Goal: Task Accomplishment & Management: Manage account settings

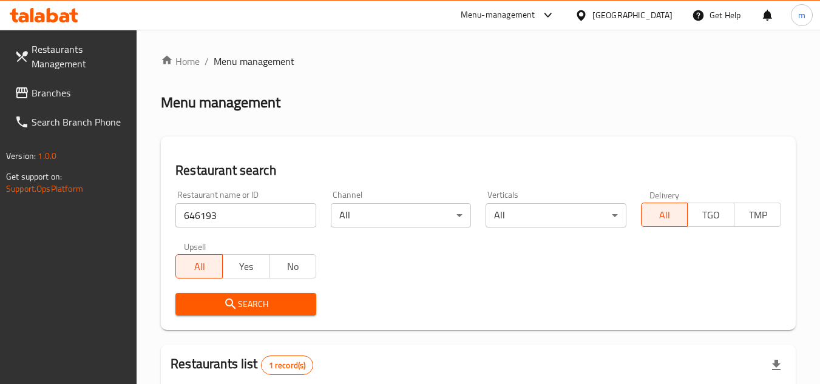
scroll to position [147, 0]
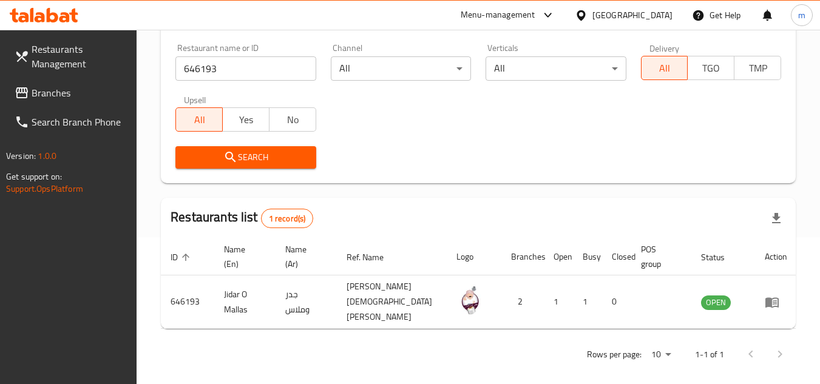
click at [664, 9] on div "Oman" at bounding box center [633, 15] width 80 height 13
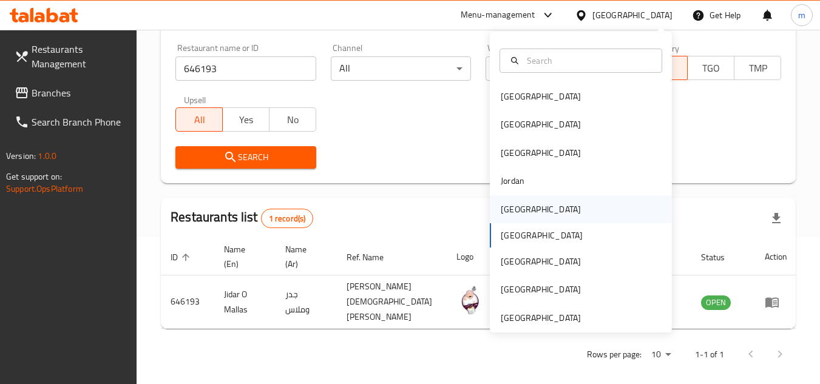
click at [499, 199] on div "[GEOGRAPHIC_DATA]" at bounding box center [541, 210] width 100 height 28
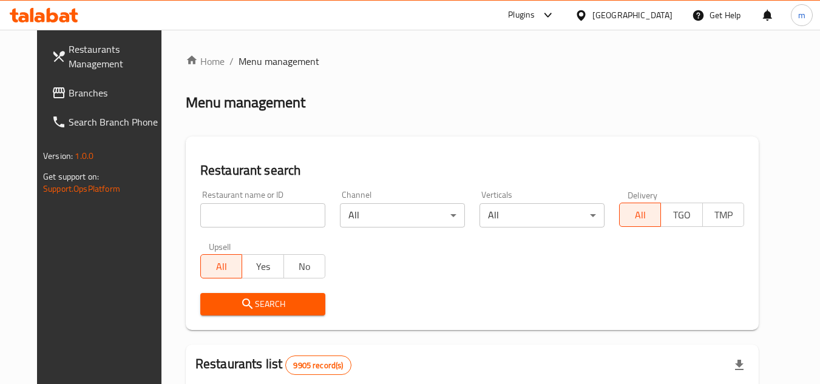
click at [69, 87] on span "Branches" at bounding box center [117, 93] width 96 height 15
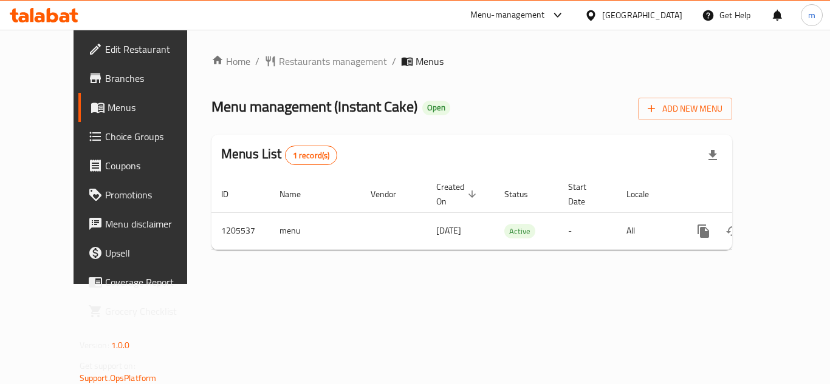
click at [105, 142] on span "Choice Groups" at bounding box center [153, 136] width 97 height 15
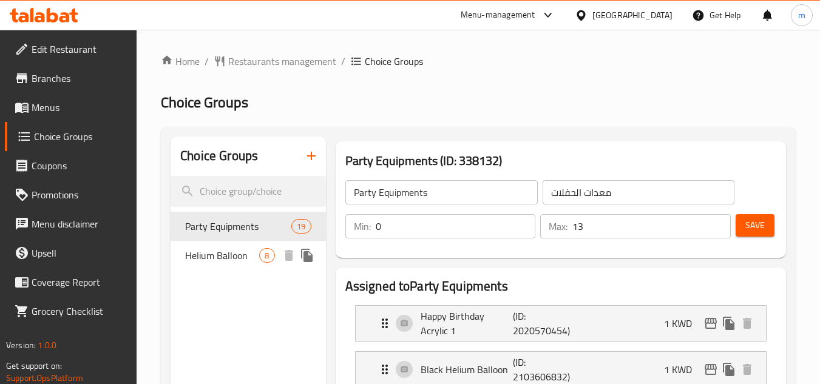
click at [206, 248] on span "Helium Balloon" at bounding box center [222, 255] width 74 height 15
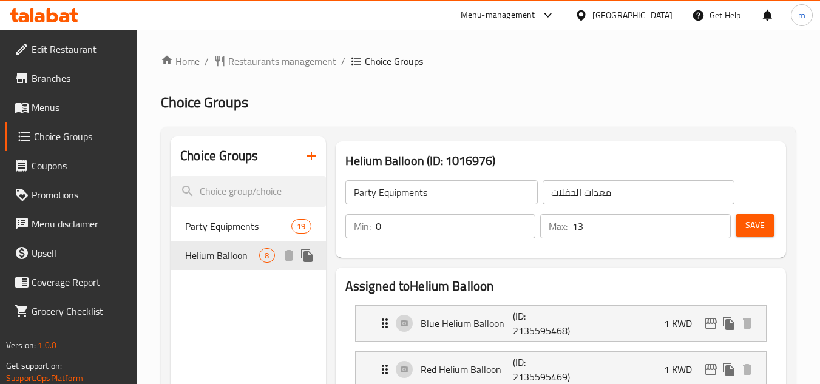
type input "Helium Balloon"
type input "بالون هيليوم"
type input "8"
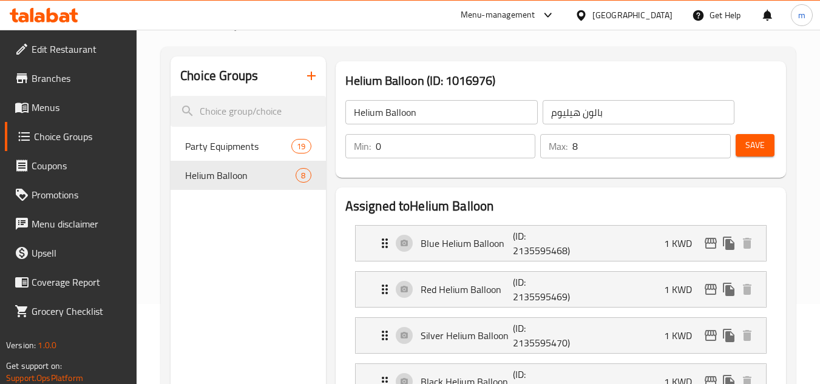
scroll to position [79, 0]
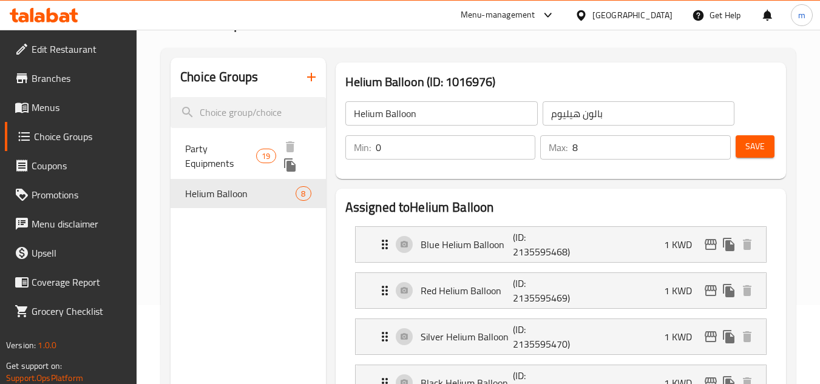
click at [221, 154] on span "Party Equipments" at bounding box center [220, 156] width 71 height 29
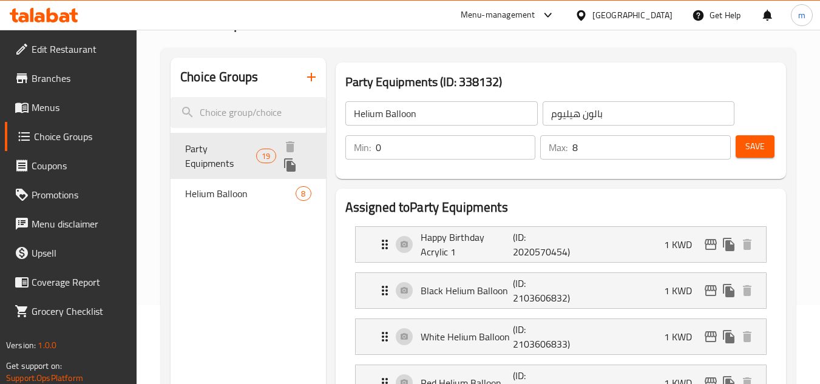
type input "Party Equipments"
type input "معدات الحفلات"
type input "13"
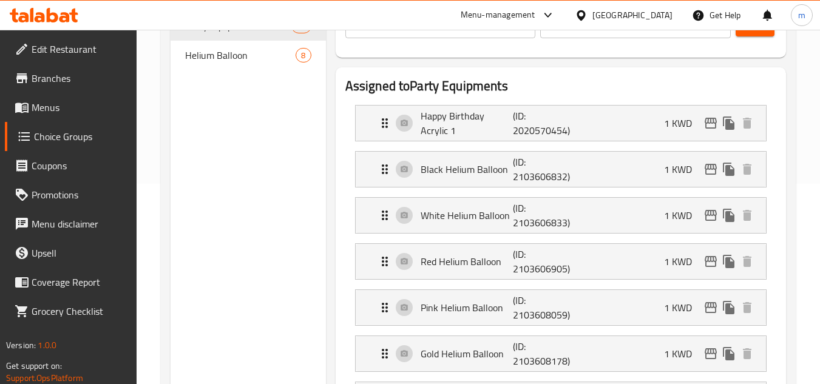
scroll to position [0, 0]
